Goal: Obtain resource: Download file/media

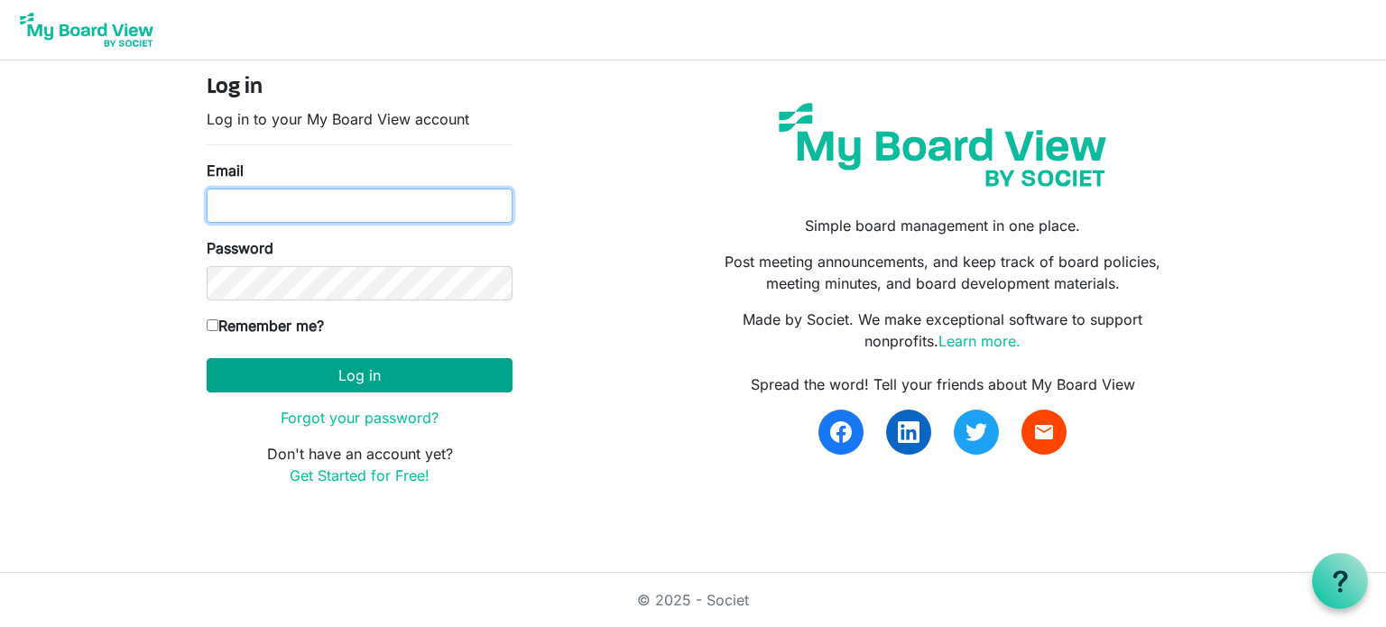
type input "rachel.coussens1@gmail.com"
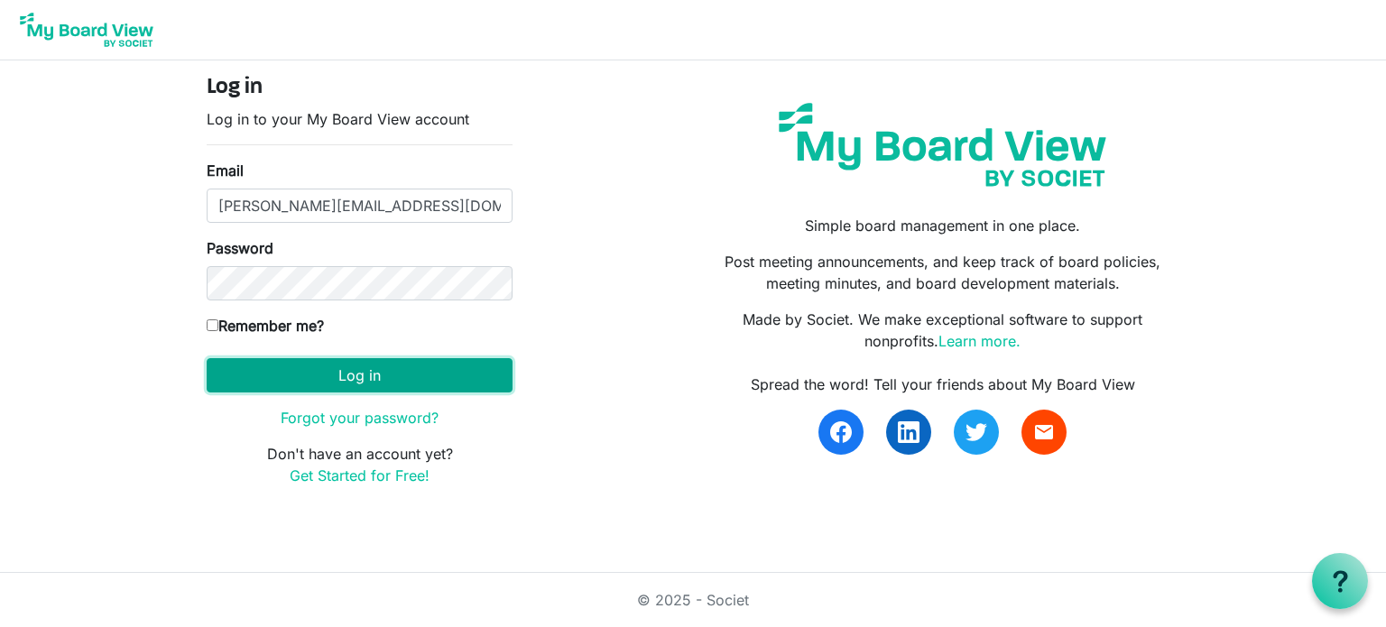
click at [457, 367] on button "Log in" at bounding box center [360, 375] width 306 height 34
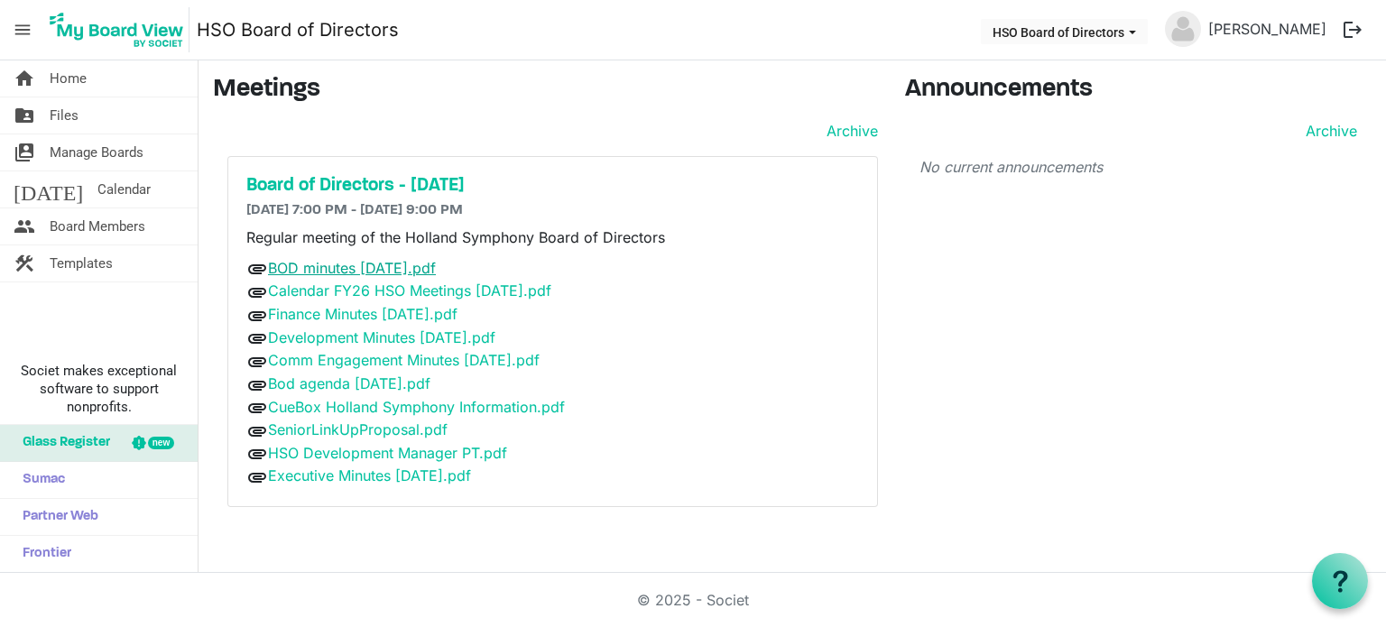
click at [397, 268] on link "BOD minutes [DATE].pdf" at bounding box center [352, 268] width 168 height 18
click at [389, 288] on link "Calendar FY26 HSO Meetings [DATE].pdf" at bounding box center [409, 291] width 283 height 18
click at [379, 317] on link "Finance Minutes [DATE].pdf" at bounding box center [362, 314] width 189 height 18
click at [397, 342] on link "Development Minutes [DATE].pdf" at bounding box center [381, 337] width 227 height 18
click at [403, 360] on link "Comm Engagement Minutes [DATE].pdf" at bounding box center [404, 360] width 272 height 18
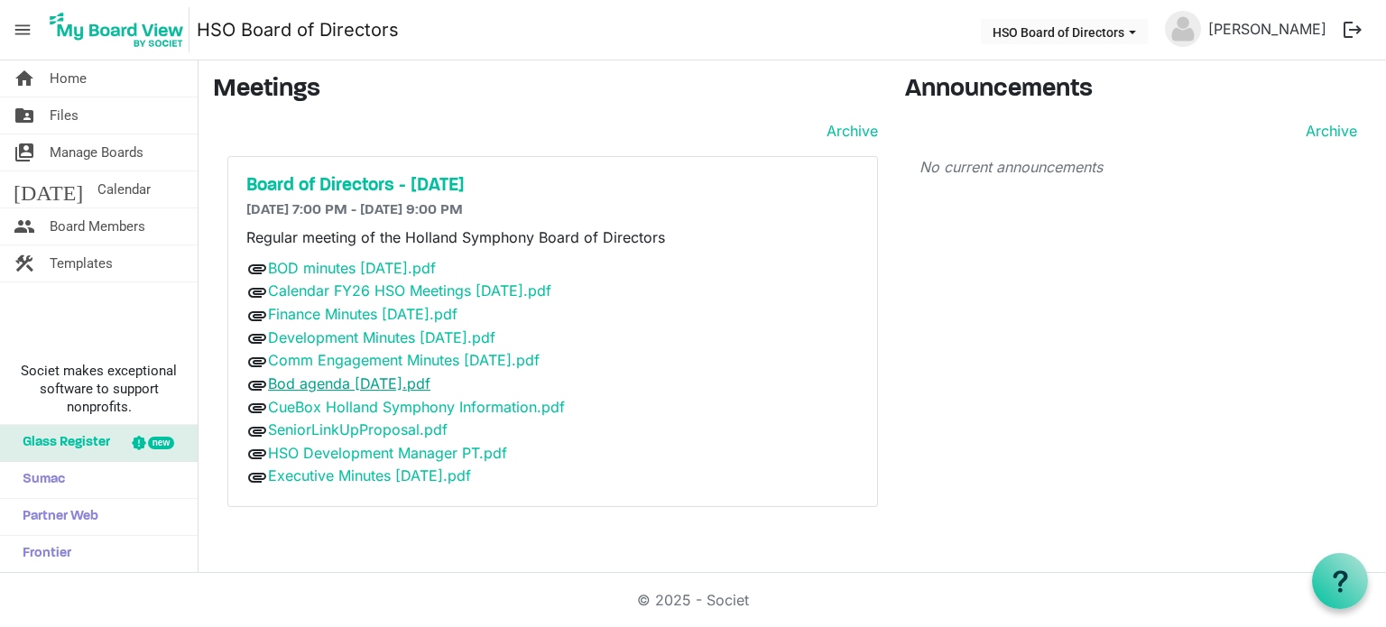
click at [403, 385] on link "Bod agenda [DATE].pdf" at bounding box center [349, 383] width 162 height 18
click at [411, 401] on link "CueBox Holland Symphony Information.pdf" at bounding box center [416, 407] width 297 height 18
click at [379, 425] on link "SeniorLinkUpProposal.pdf" at bounding box center [358, 429] width 180 height 18
click at [401, 450] on link "HSO Development Manager PT.pdf" at bounding box center [387, 453] width 239 height 18
click at [395, 468] on link "Executive Minutes [DATE].pdf" at bounding box center [369, 475] width 203 height 18
